Goal: Task Accomplishment & Management: Manage account settings

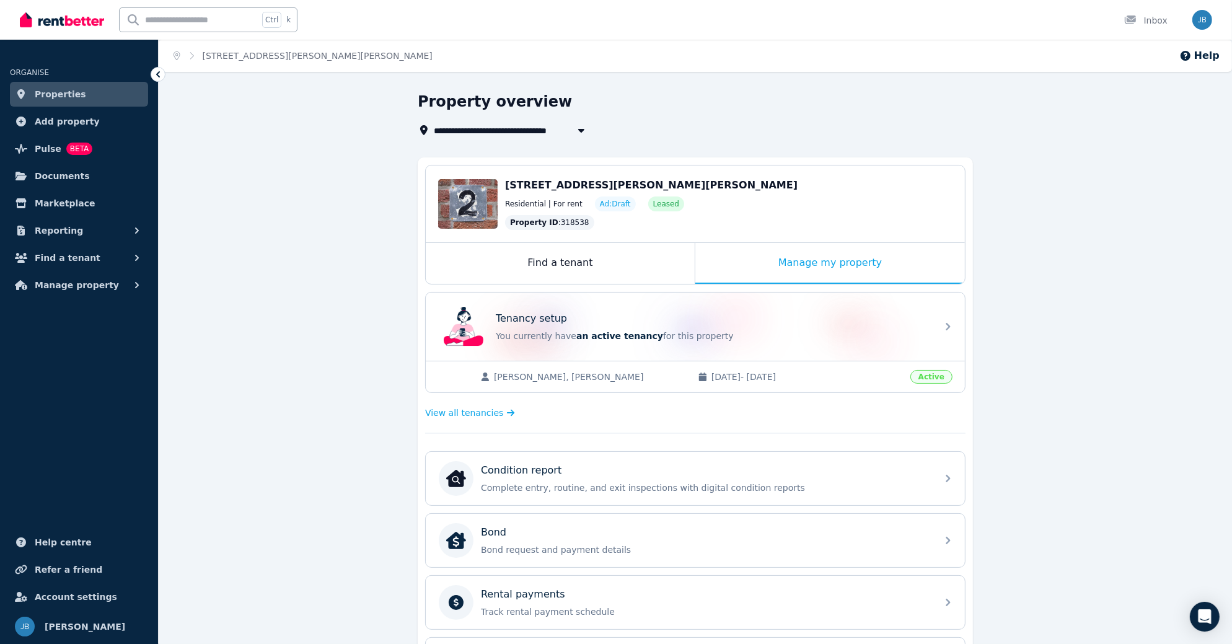
scroll to position [276, 0]
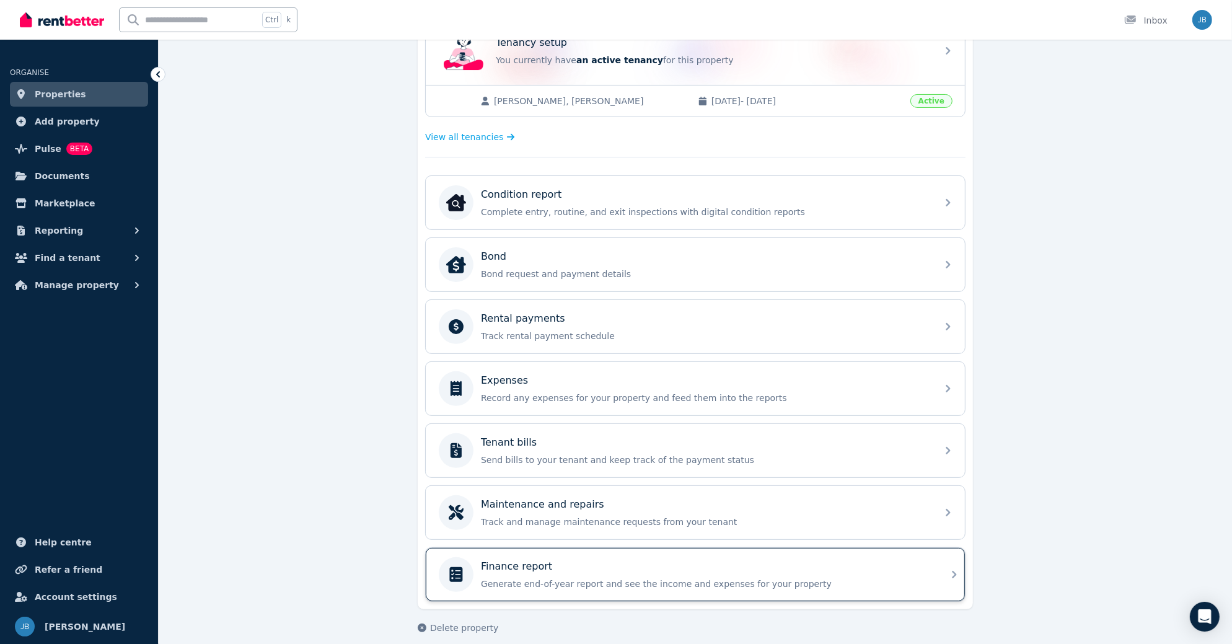
click at [509, 578] on p "Generate end-of-year report and see the income and expenses for your property" at bounding box center [705, 584] width 449 height 12
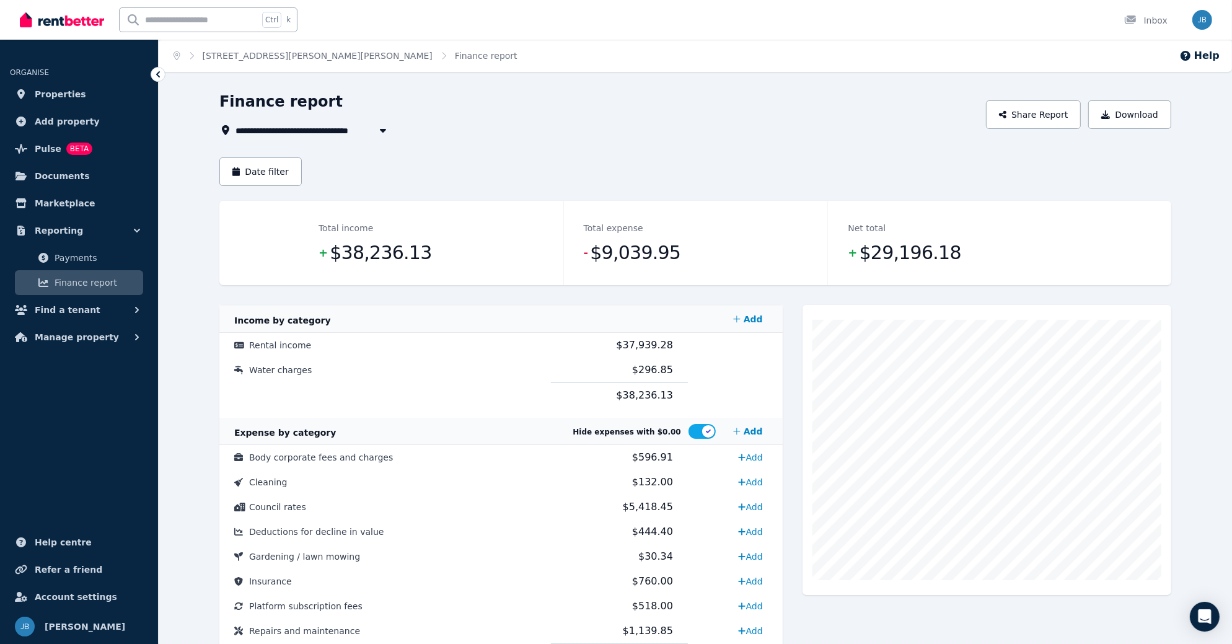
click at [377, 130] on icon "button" at bounding box center [383, 130] width 12 height 10
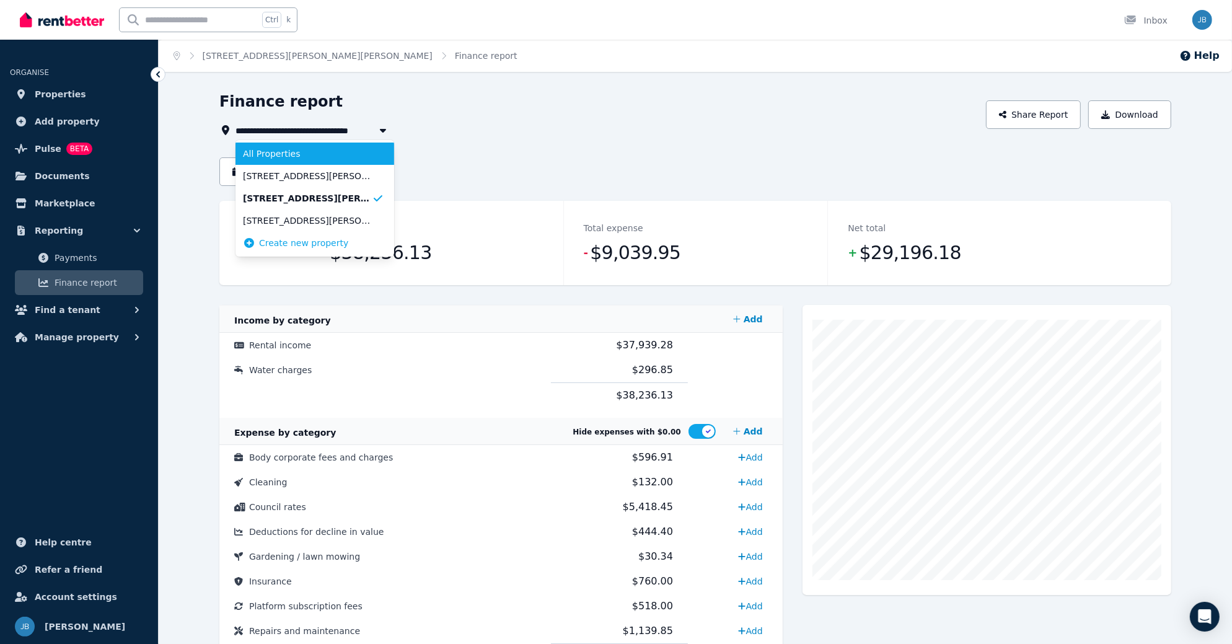
click at [319, 161] on li "All Properties" at bounding box center [314, 154] width 159 height 22
type input "**********"
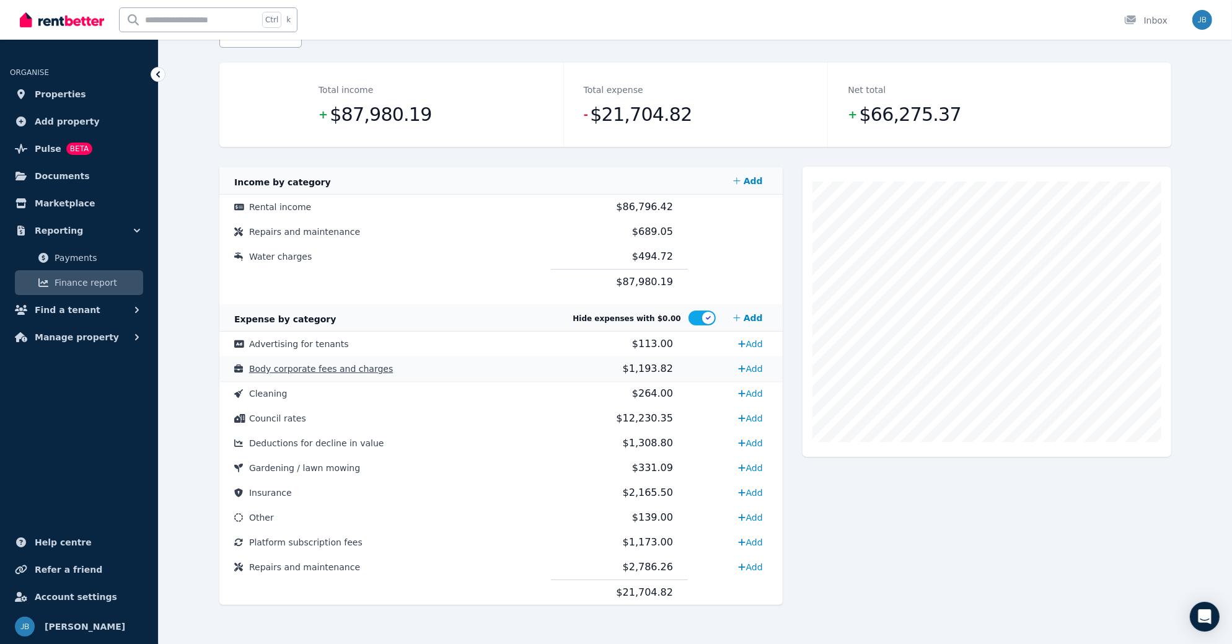
scroll to position [139, 0]
click at [278, 537] on span "Platform subscription fees" at bounding box center [305, 542] width 113 height 10
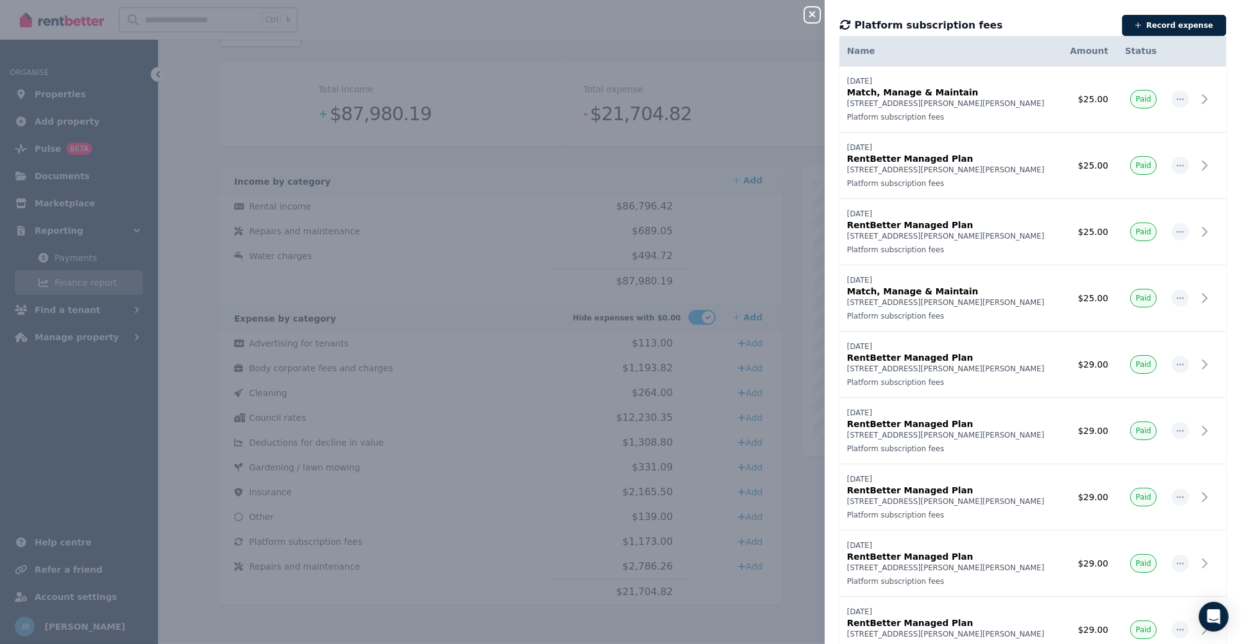
click at [813, 15] on icon "button" at bounding box center [812, 14] width 6 height 6
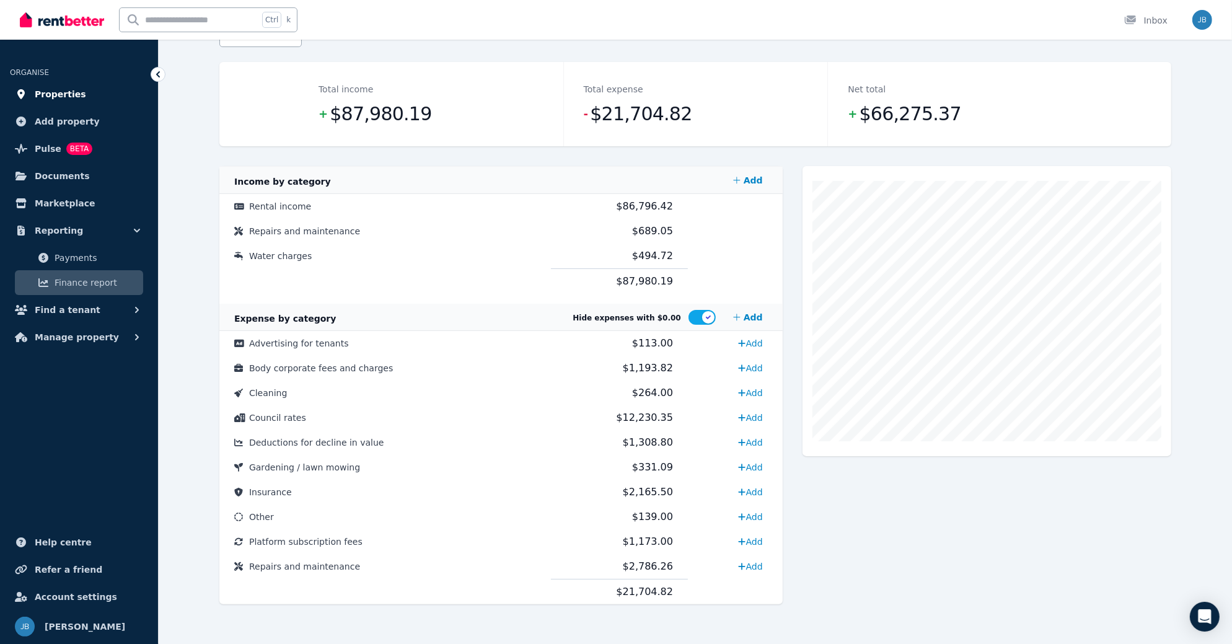
click at [62, 94] on span "Properties" at bounding box center [60, 94] width 51 height 15
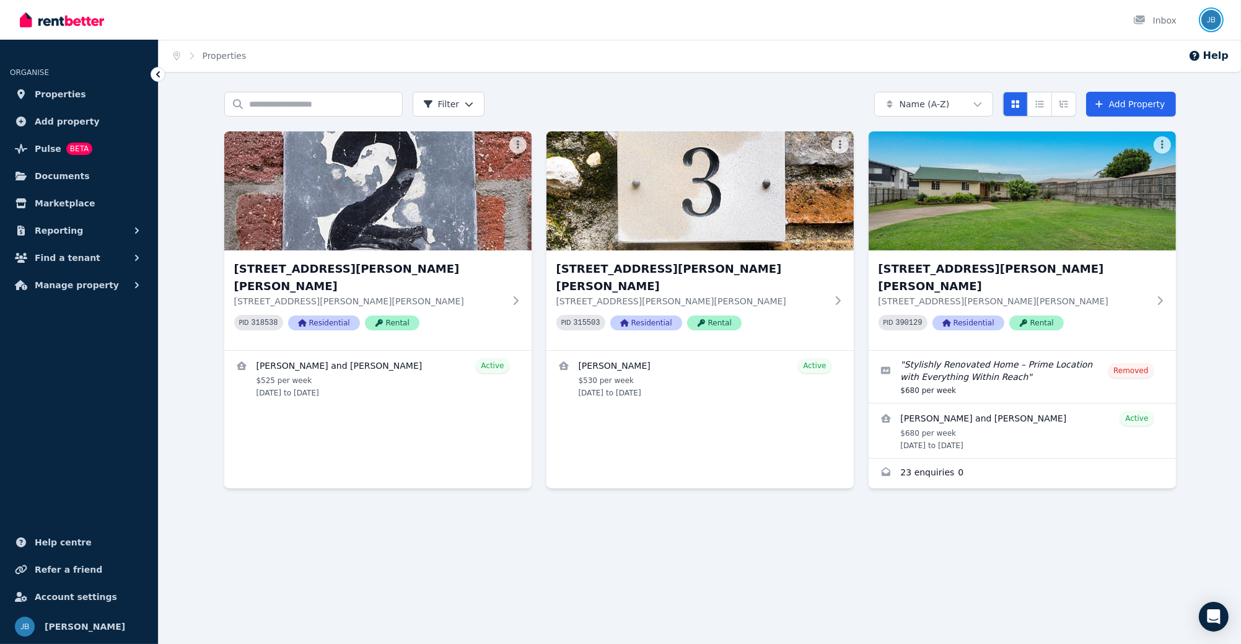
click at [1208, 26] on img "button" at bounding box center [1212, 20] width 20 height 20
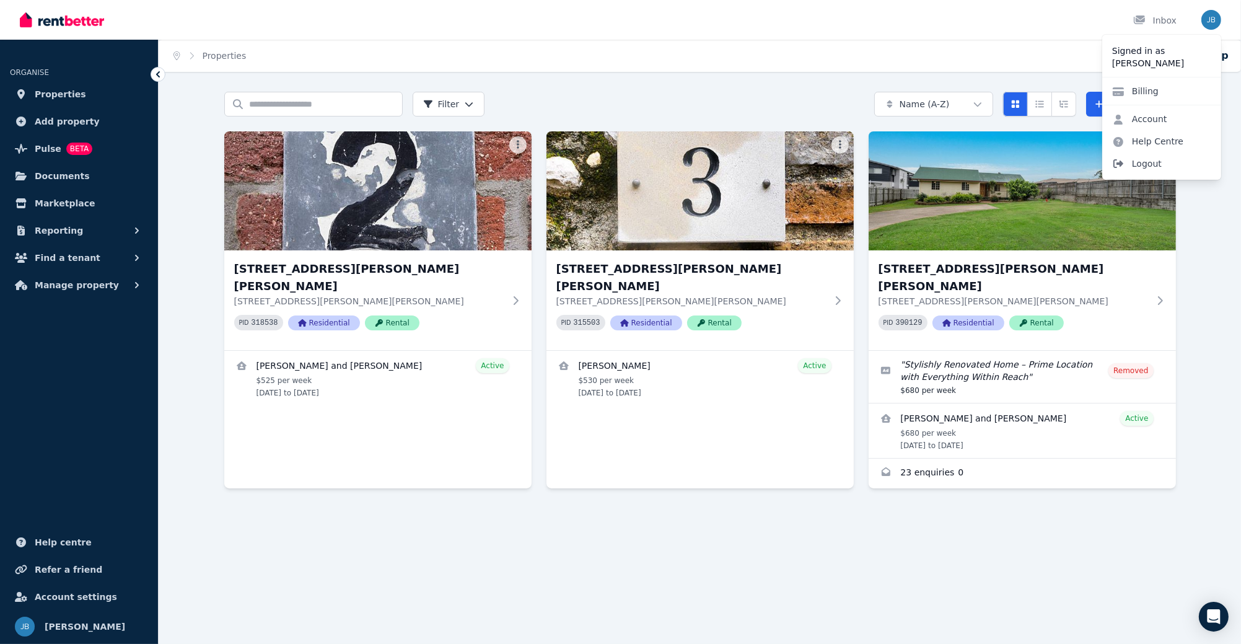
drag, startPoint x: 1150, startPoint y: 169, endPoint x: 1114, endPoint y: 171, distance: 35.4
click at [1150, 169] on span "Logout" at bounding box center [1161, 163] width 119 height 22
